Goal: Go to known website: Access a specific website the user already knows

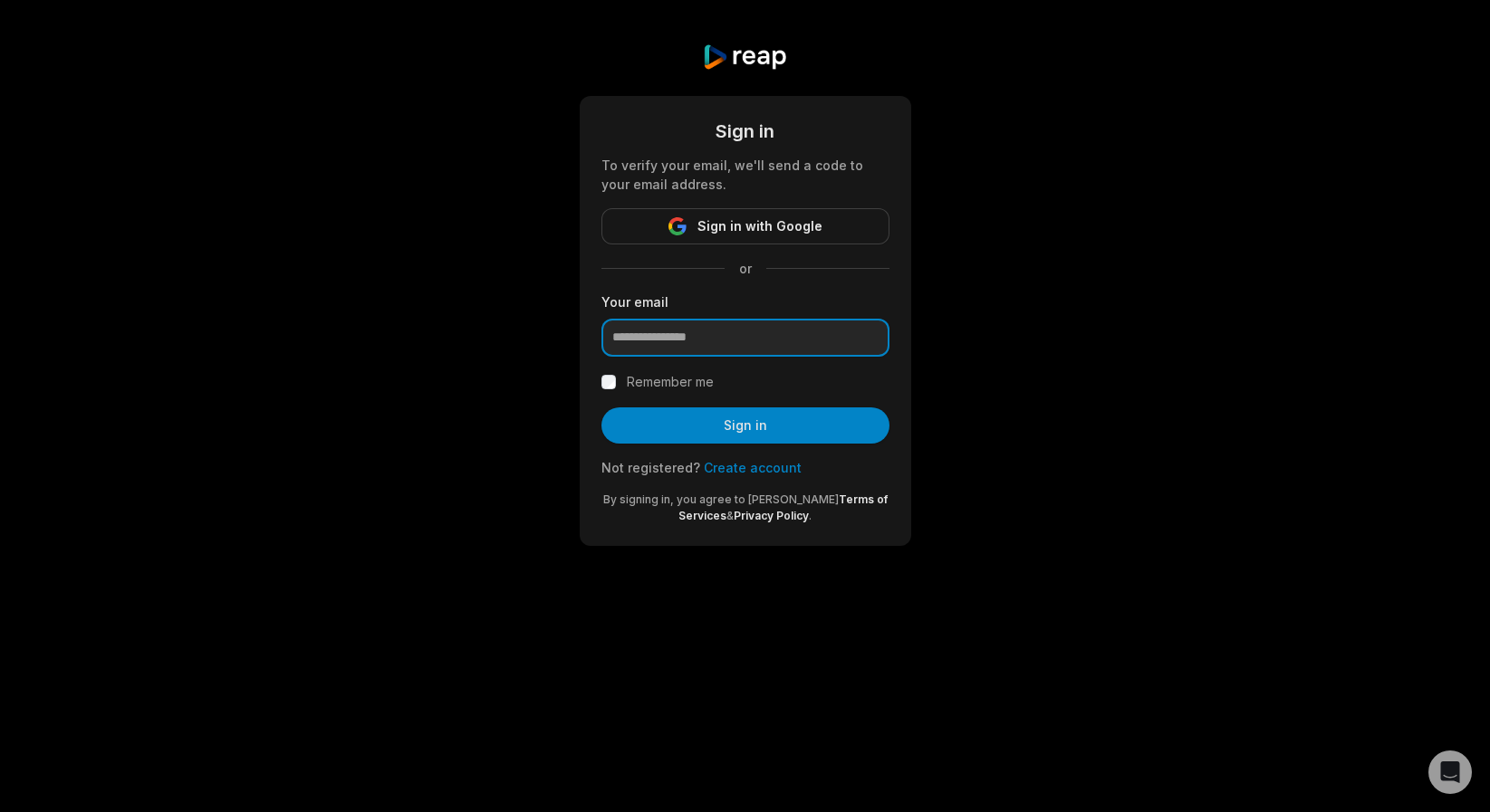
click at [682, 342] on input "email" at bounding box center [745, 338] width 288 height 38
type input "**********"
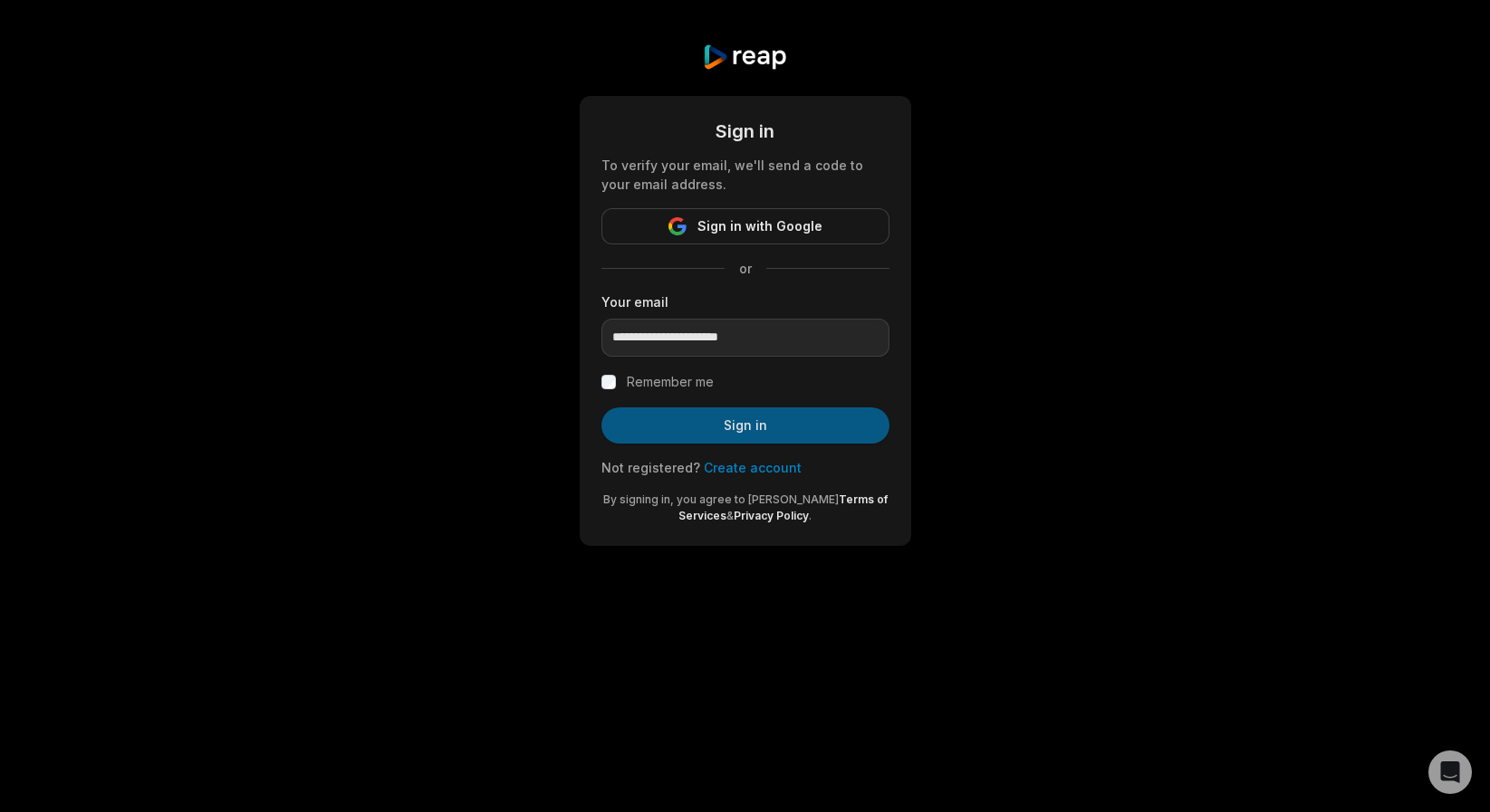
click at [675, 422] on button "Sign in" at bounding box center [745, 425] width 288 height 37
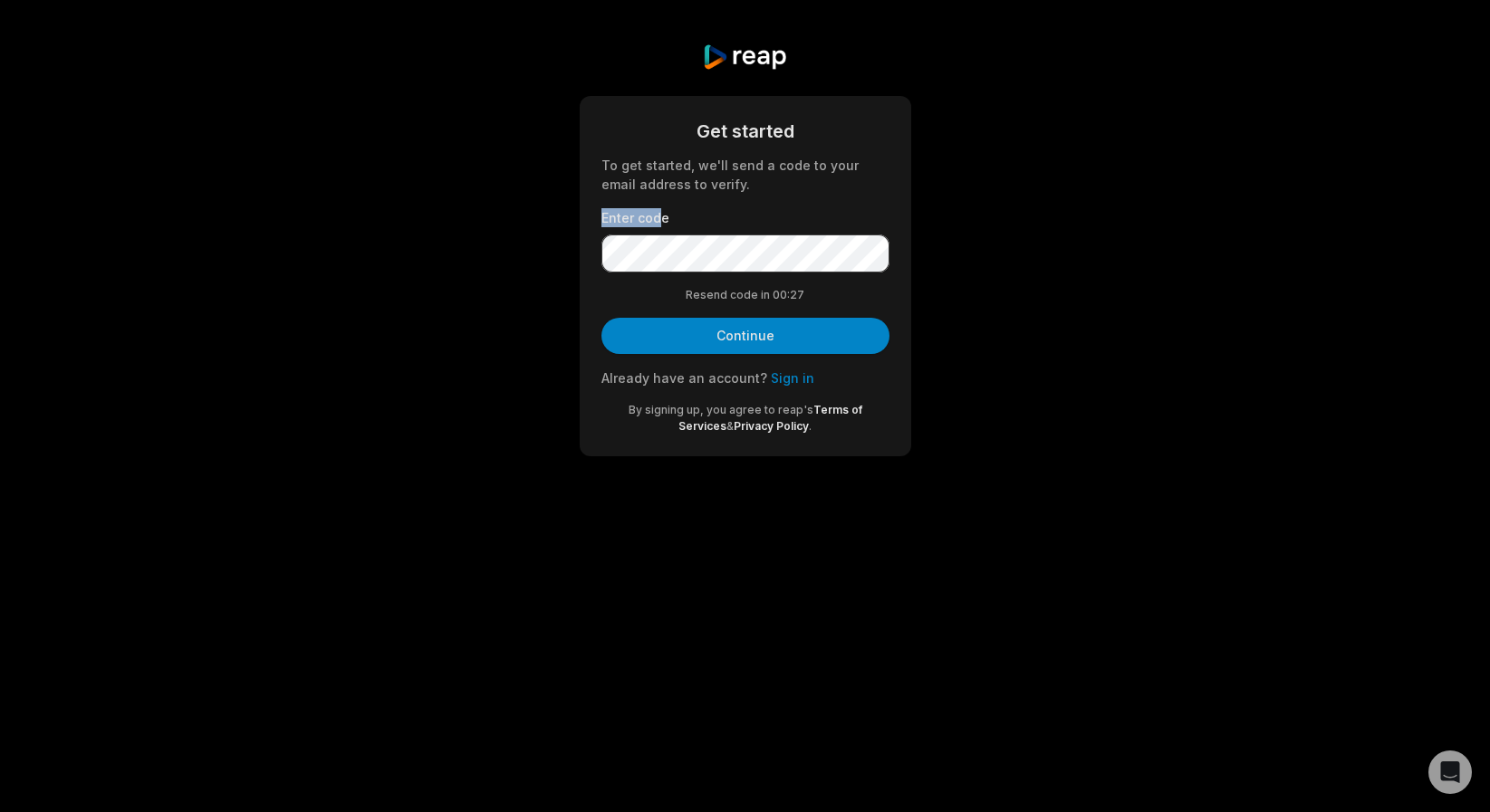
drag, startPoint x: 601, startPoint y: 216, endPoint x: 681, endPoint y: 231, distance: 81.4
click at [663, 225] on label "Enter code" at bounding box center [745, 217] width 288 height 19
click at [685, 342] on button "Continue" at bounding box center [745, 336] width 288 height 37
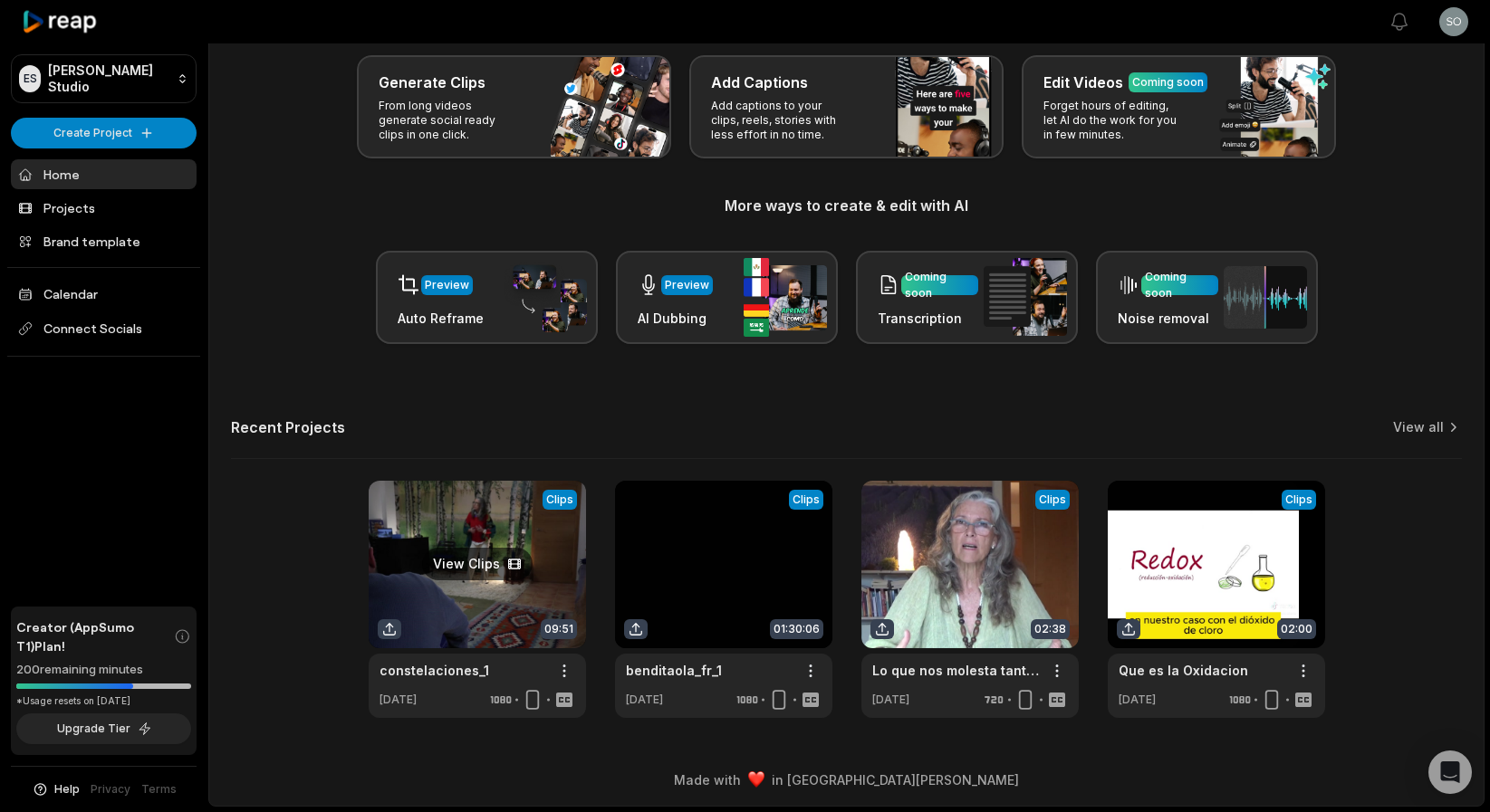
click at [423, 526] on link at bounding box center [477, 599] width 217 height 237
